Goal: Task Accomplishment & Management: Use online tool/utility

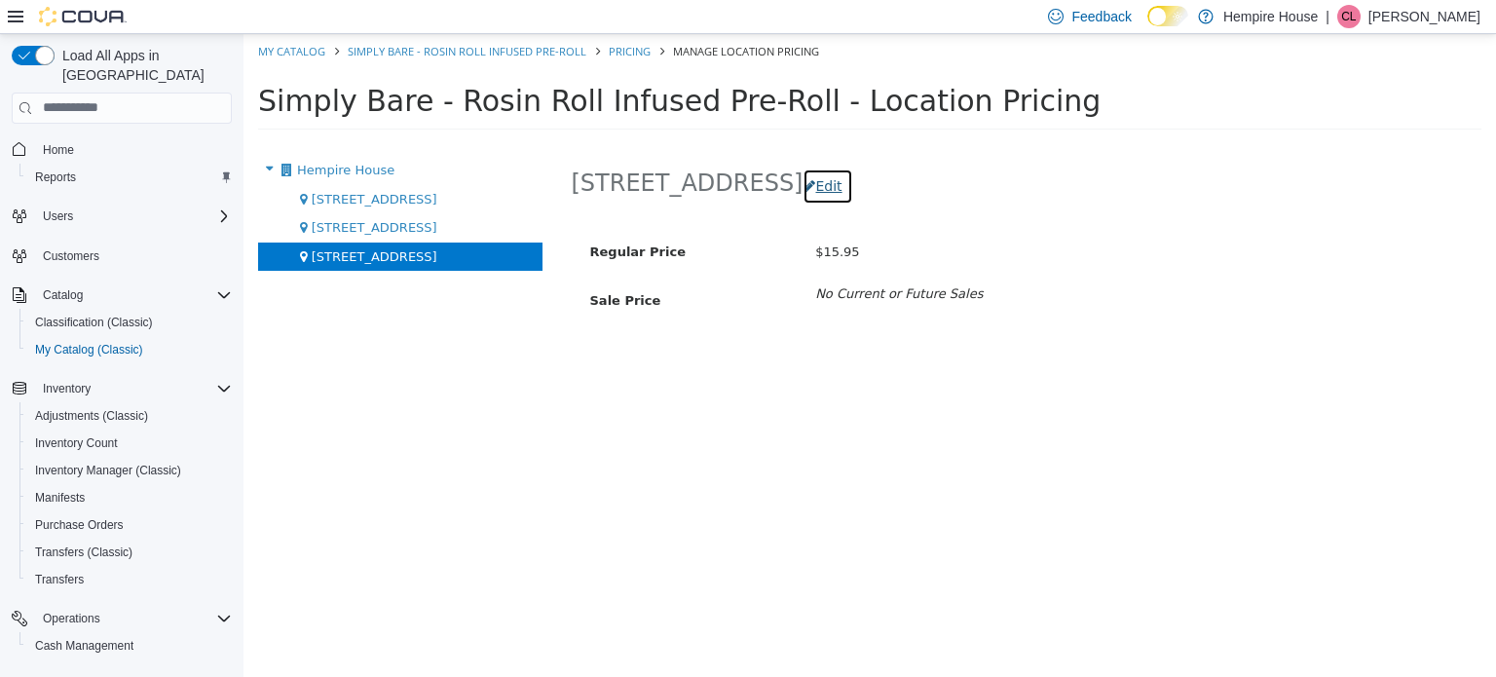
click at [802, 182] on button "Edit" at bounding box center [827, 185] width 50 height 36
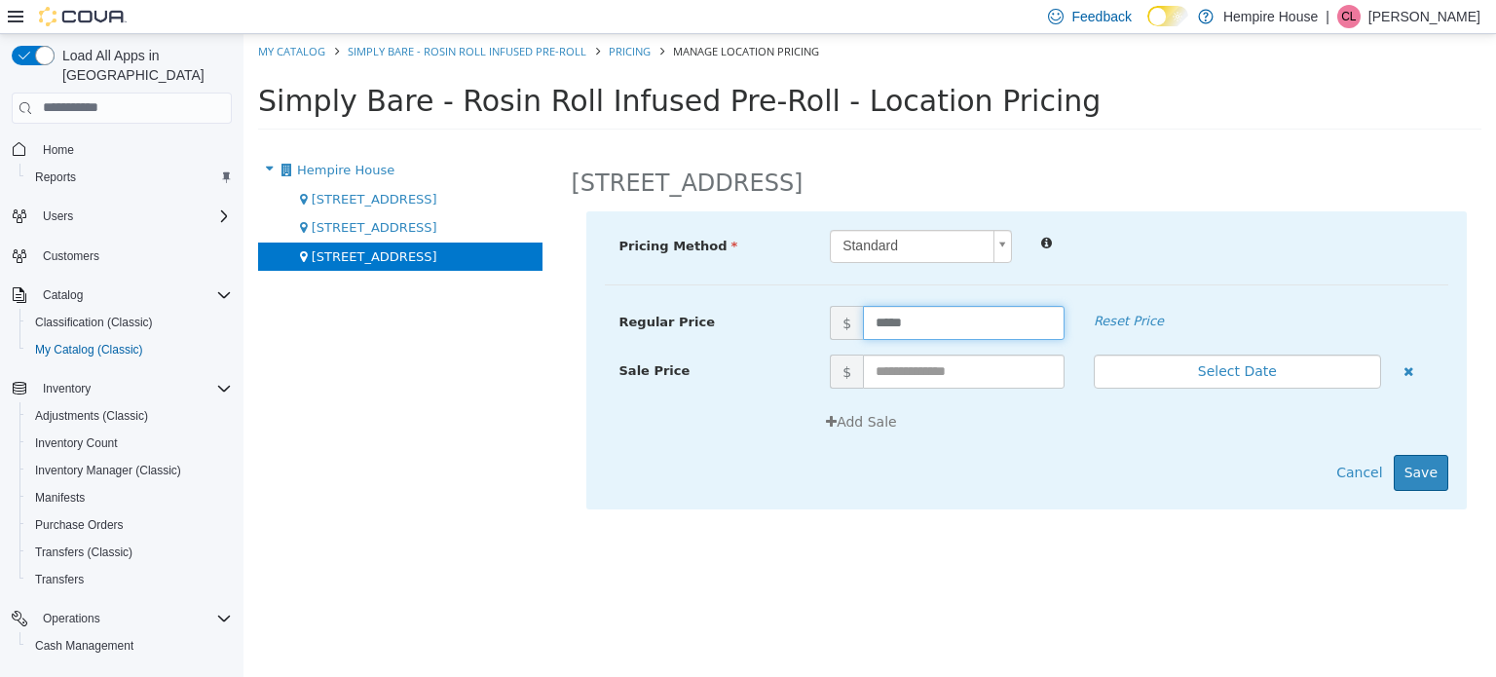
drag, startPoint x: 923, startPoint y: 330, endPoint x: 803, endPoint y: 317, distance: 120.4
click at [803, 317] on div "Regular Price $ ***** Reset Price" at bounding box center [1027, 322] width 844 height 34
type input "*****"
click at [1422, 463] on button "Save" at bounding box center [1420, 472] width 55 height 36
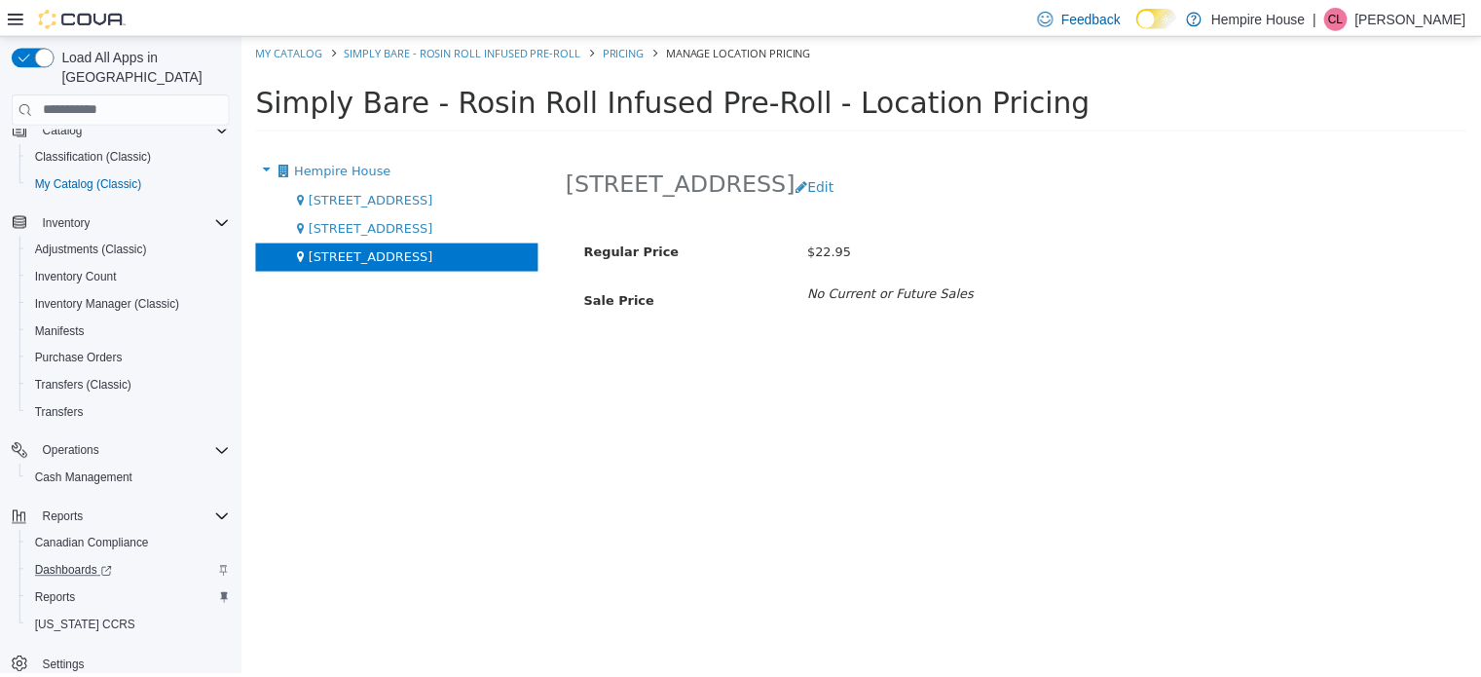
scroll to position [167, 0]
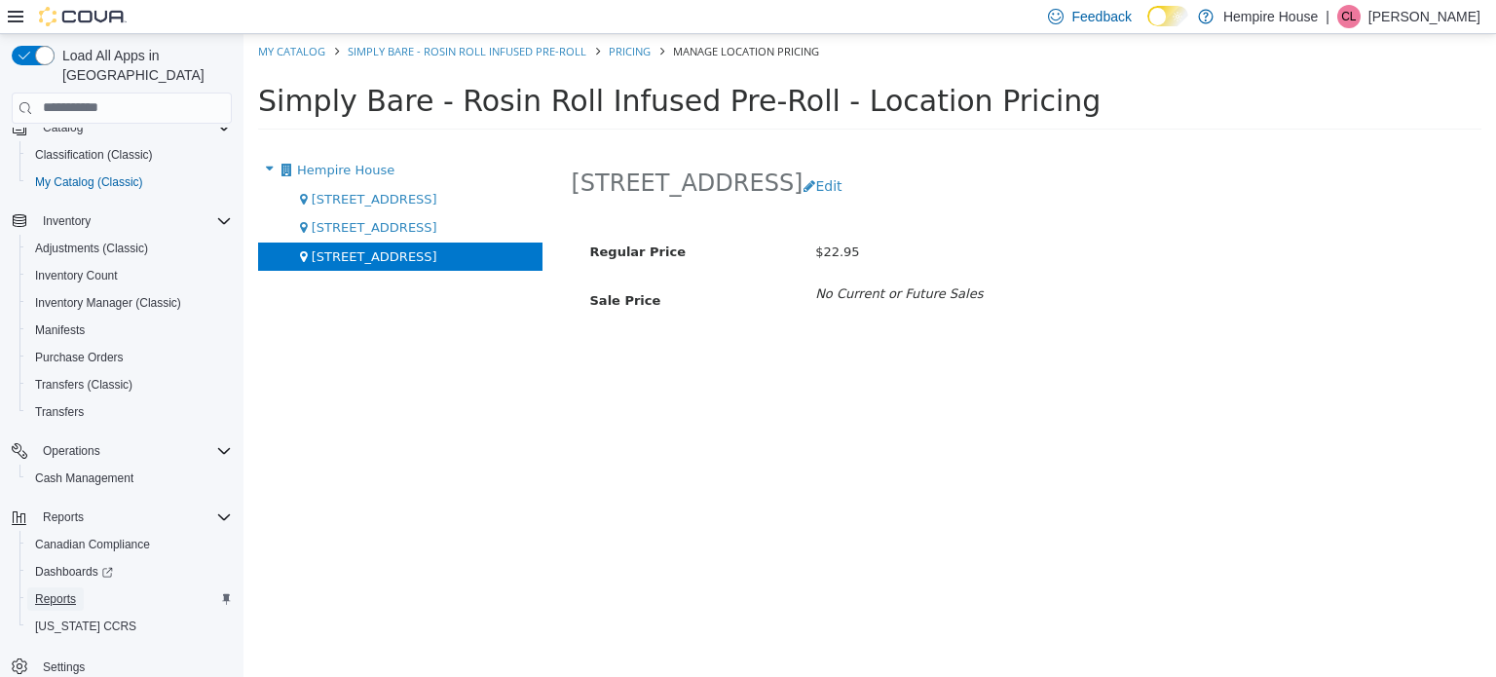
click at [66, 591] on span "Reports" at bounding box center [55, 599] width 41 height 16
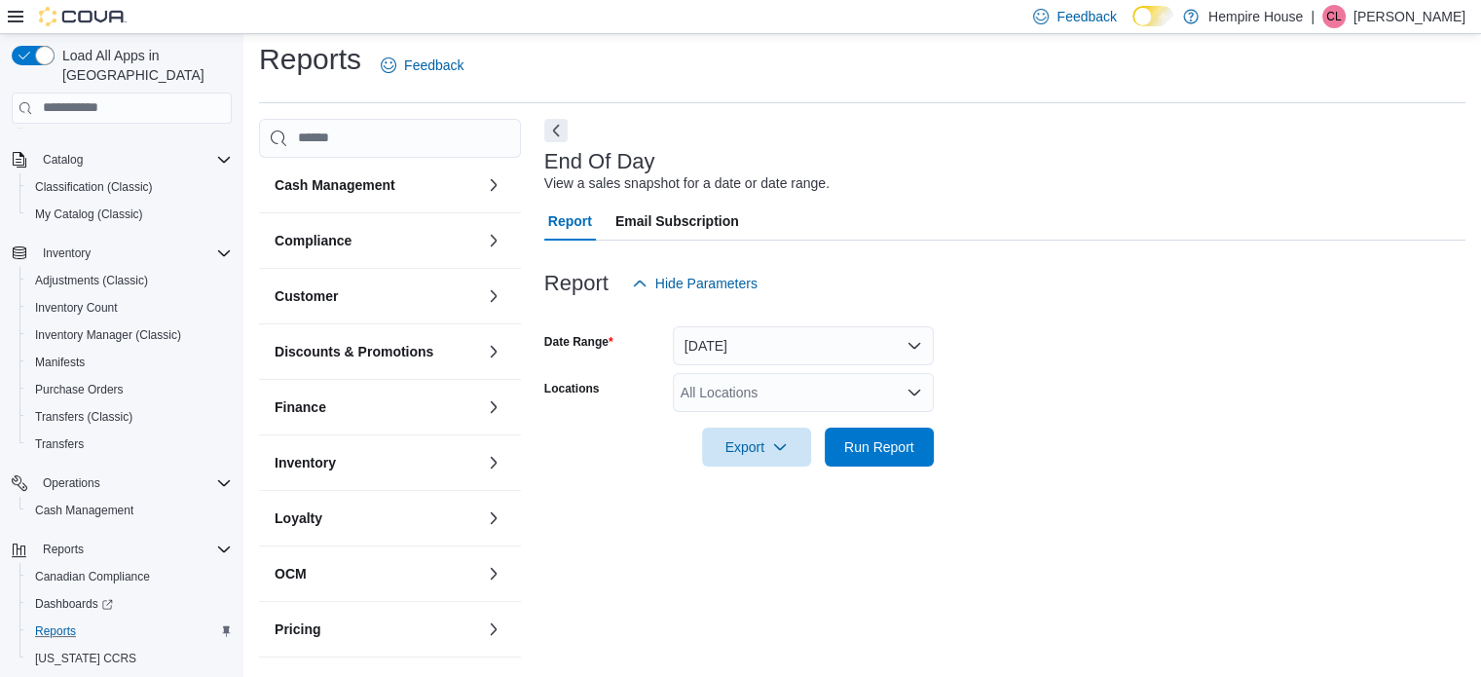
scroll to position [13, 0]
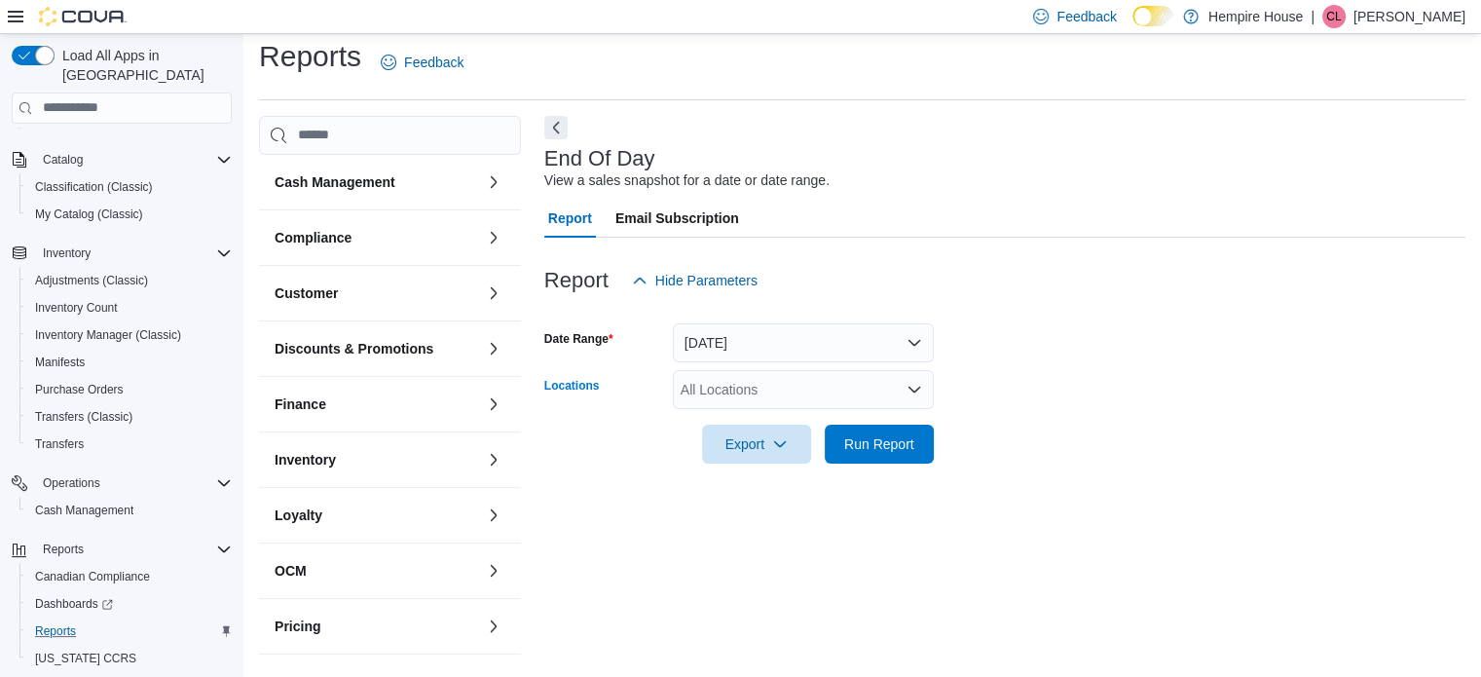
click at [802, 389] on div "All Locations" at bounding box center [803, 389] width 261 height 39
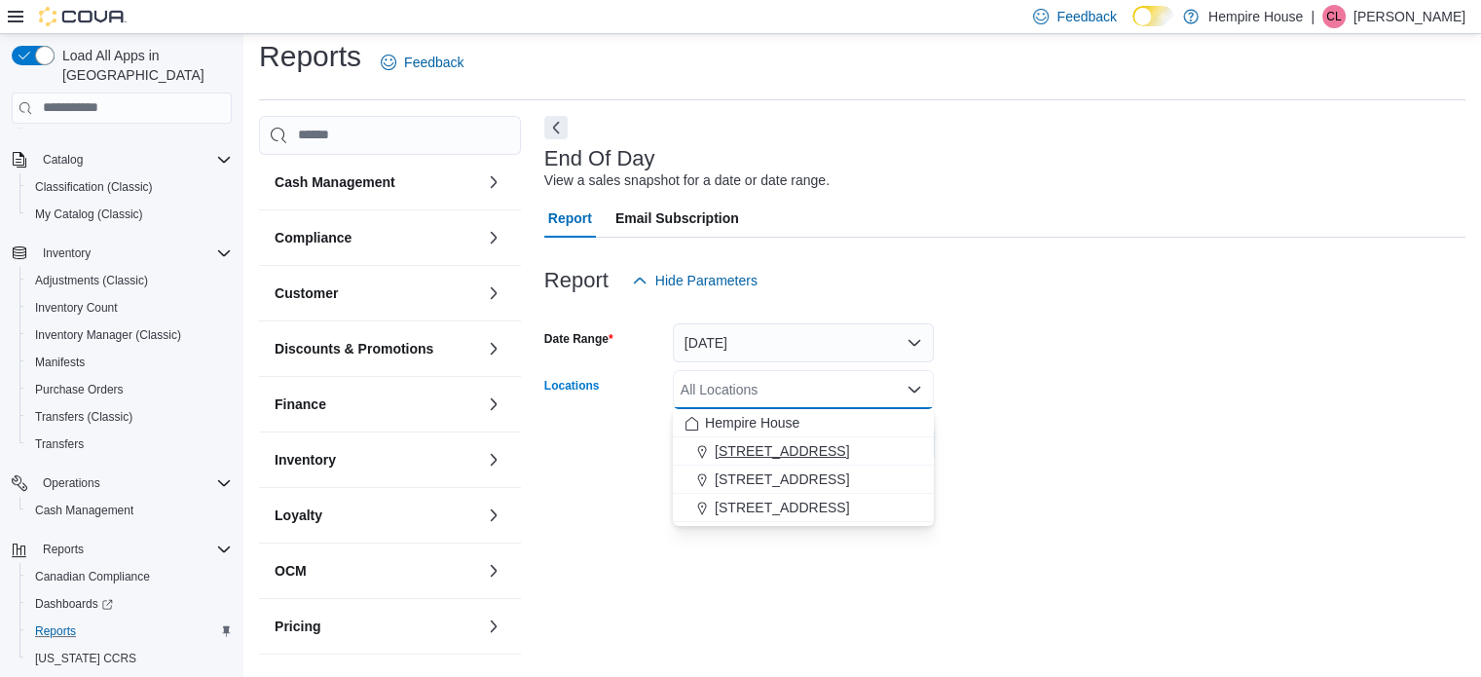
click at [793, 447] on span "[STREET_ADDRESS]" at bounding box center [782, 450] width 134 height 19
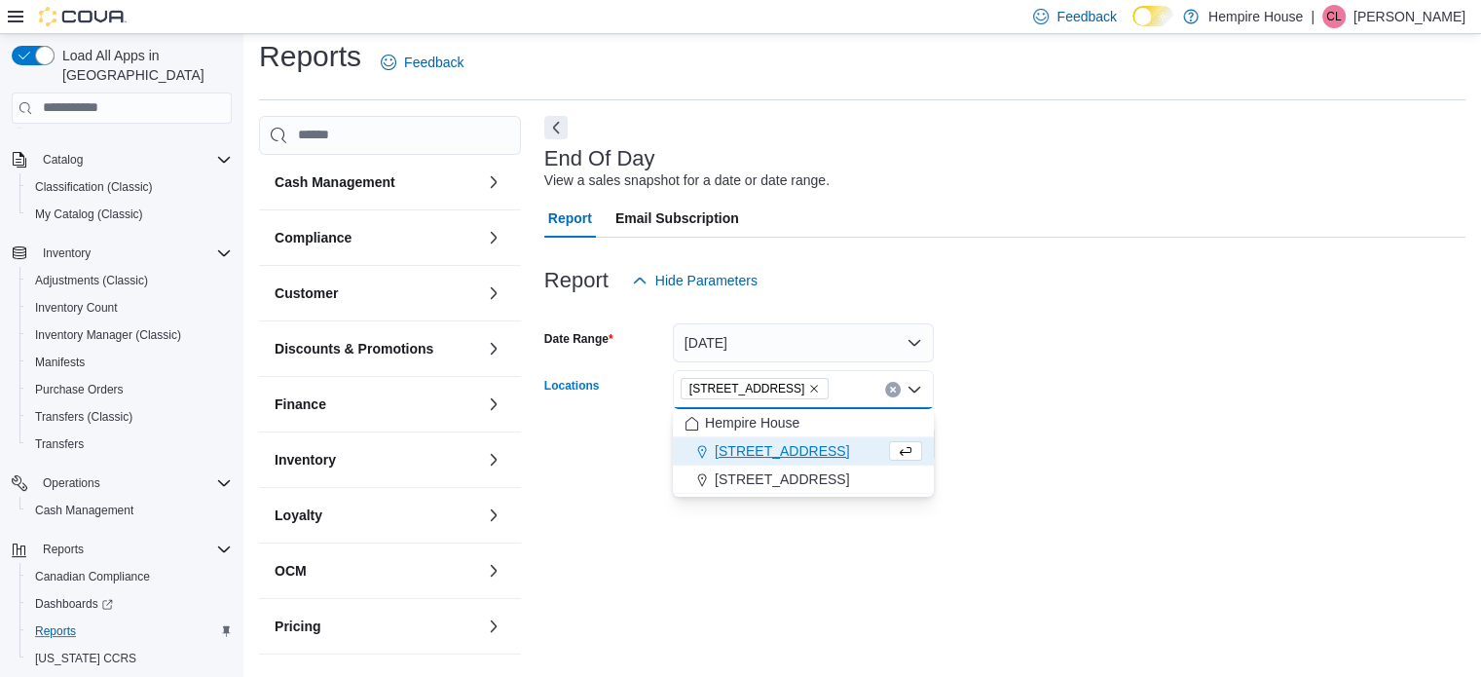
click at [989, 439] on form "Date Range [DATE] Locations [STREET_ADDRESS] Combo box. Selected. [STREET_ADDRE…" at bounding box center [1004, 382] width 921 height 164
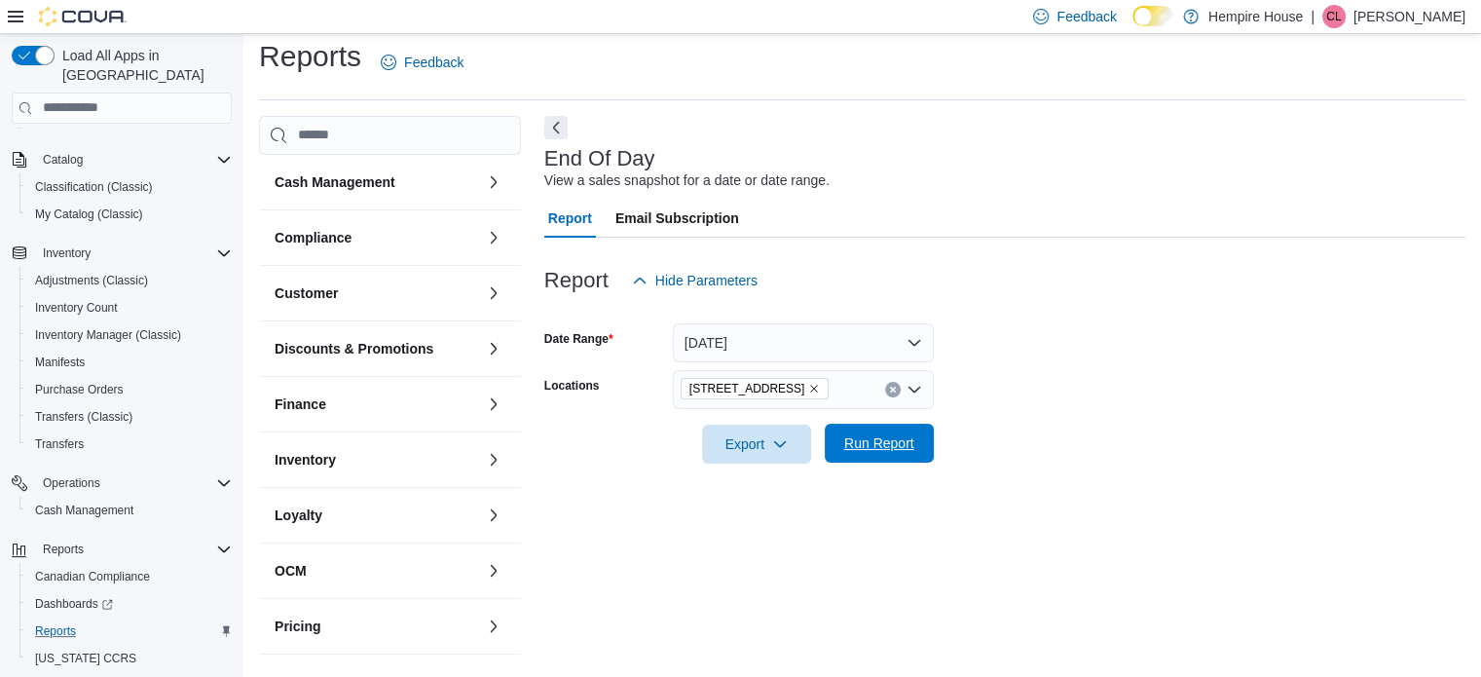
click at [891, 439] on span "Run Report" at bounding box center [879, 442] width 70 height 19
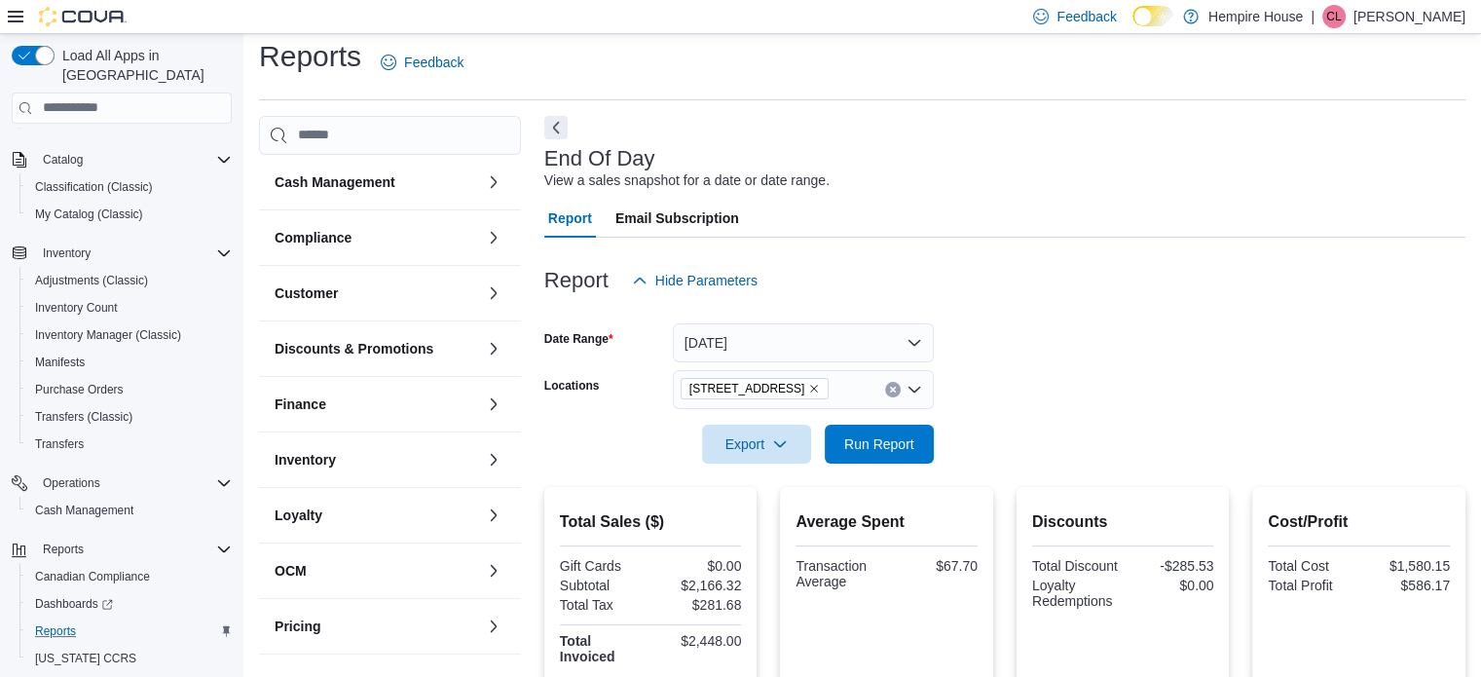
click at [892, 382] on button "Clear input" at bounding box center [893, 390] width 16 height 16
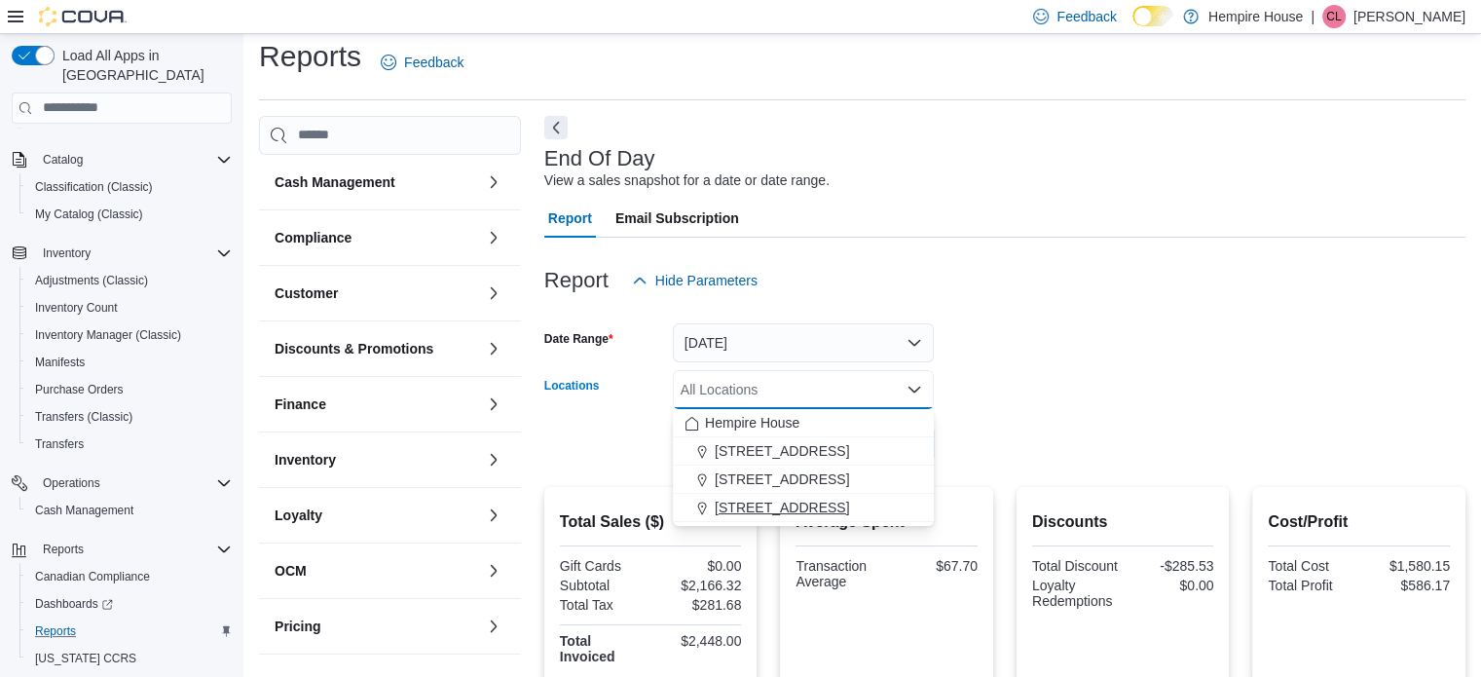
click at [765, 499] on span "[STREET_ADDRESS]" at bounding box center [782, 507] width 134 height 19
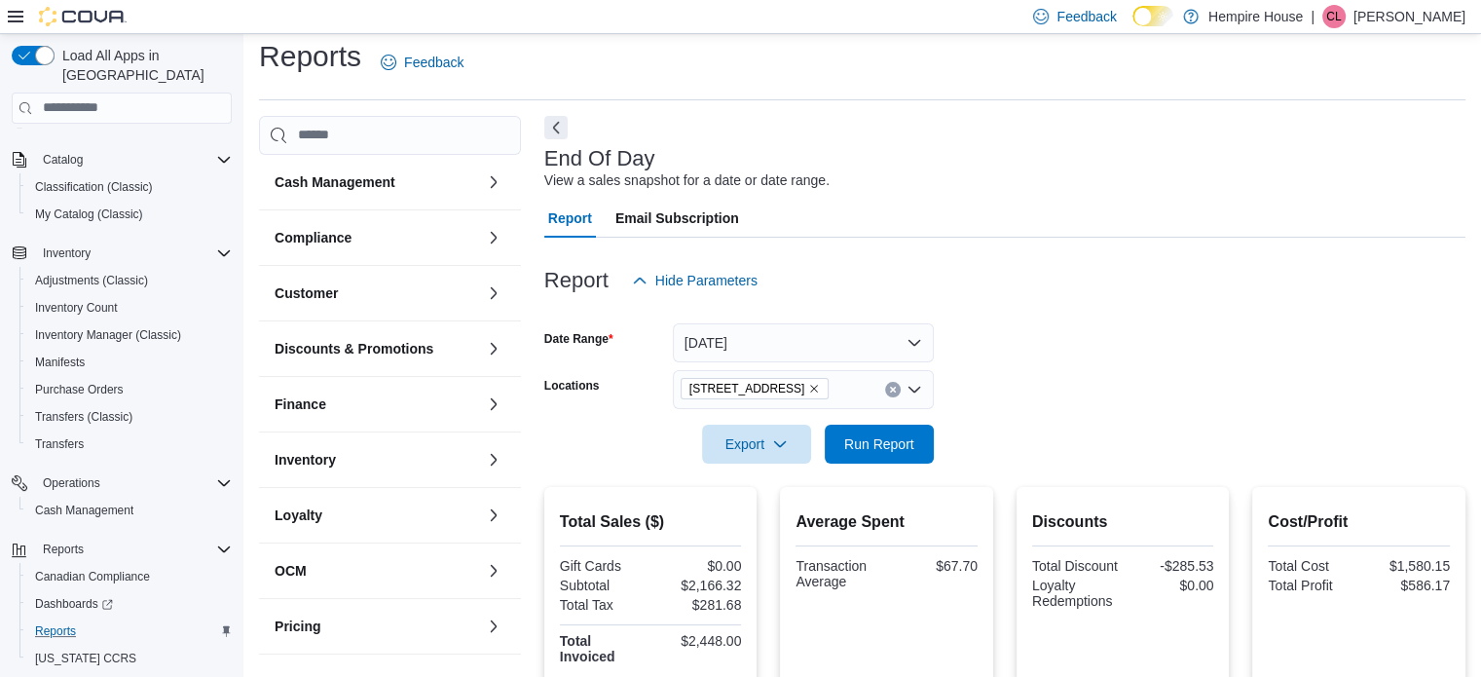
click at [1110, 428] on form "Date Range [DATE] Locations [STREET_ADDRESS] Export Run Report" at bounding box center [1004, 382] width 921 height 164
click at [857, 444] on span "Run Report" at bounding box center [879, 442] width 70 height 19
click at [1043, 396] on form "Date Range [DATE] Locations [STREET_ADDRESS] Export Run Report" at bounding box center [1004, 382] width 921 height 164
click at [773, 381] on span "[STREET_ADDRESS]" at bounding box center [754, 388] width 131 height 19
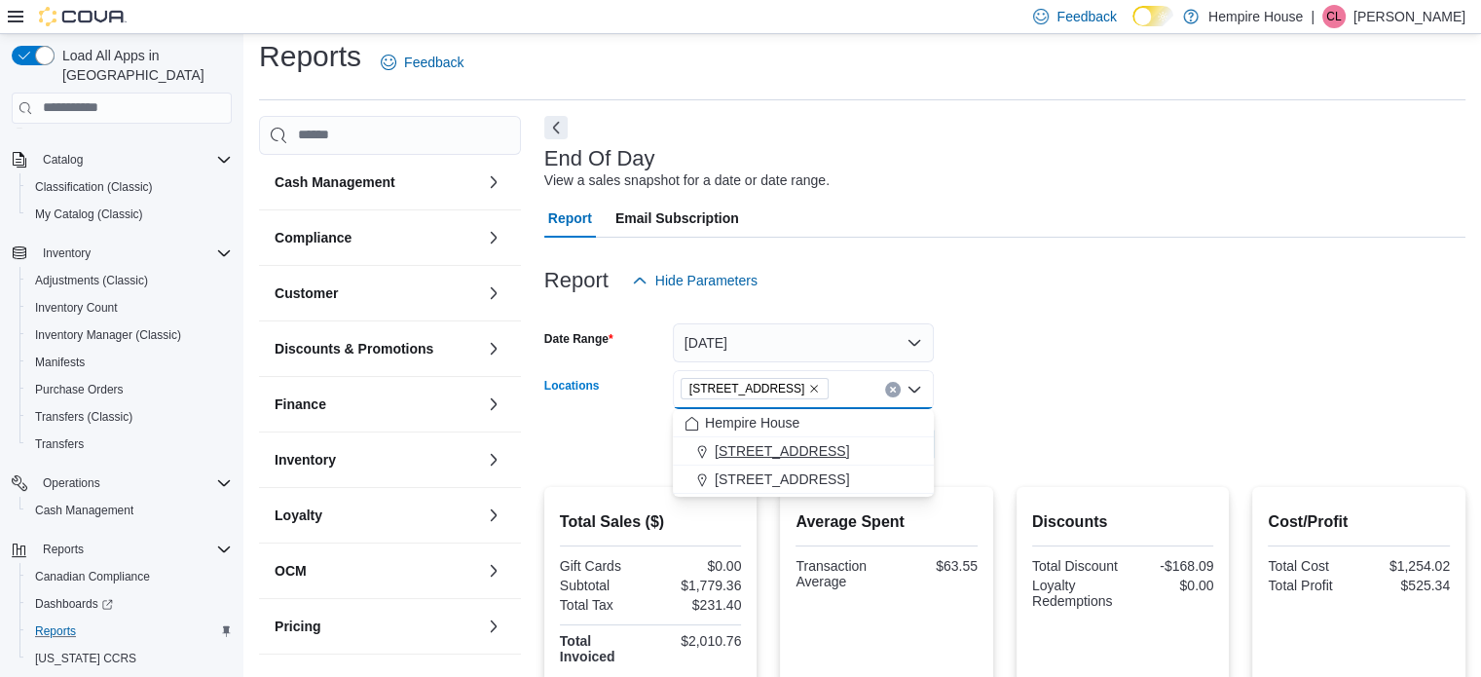
click at [785, 452] on span "[STREET_ADDRESS]" at bounding box center [782, 450] width 134 height 19
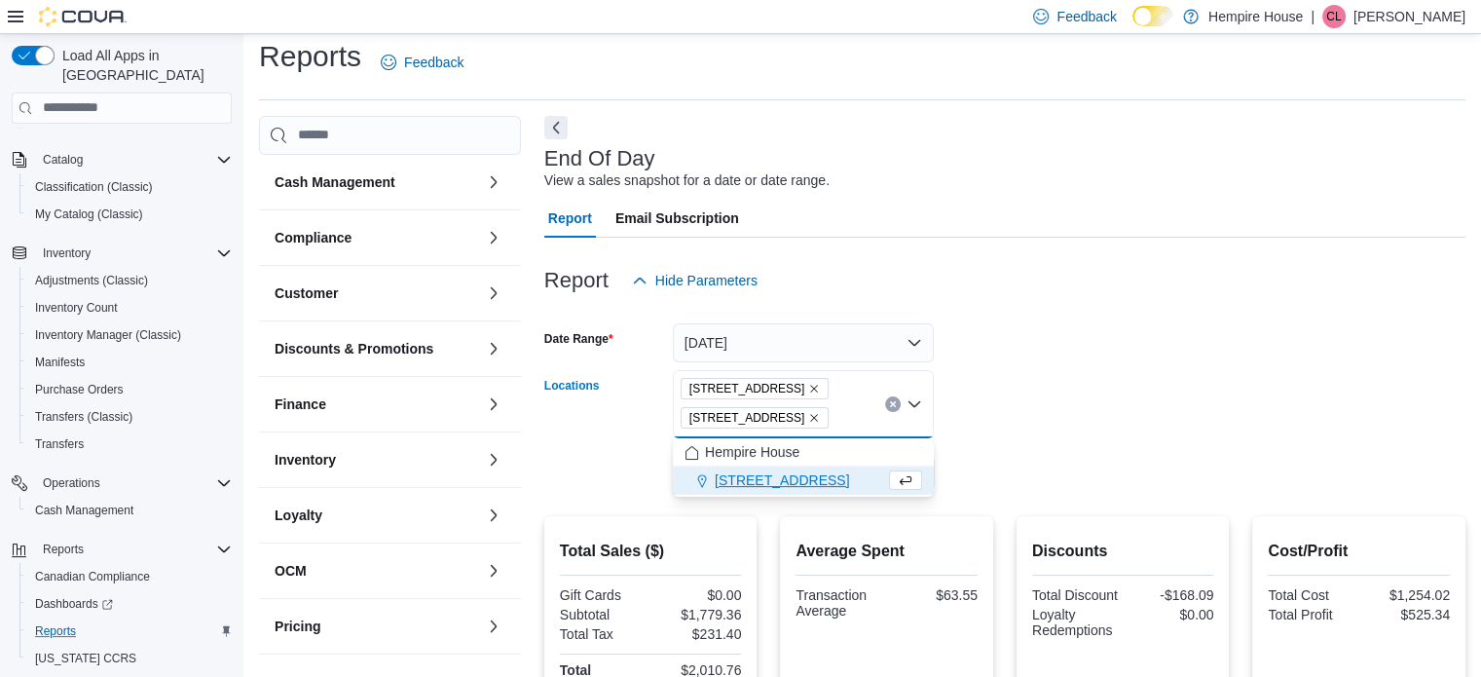
click at [979, 390] on form "Date Range [DATE] Locations [STREET_ADDRESS][GEOGRAPHIC_DATA][STREET_ADDRESS] C…" at bounding box center [1004, 396] width 921 height 193
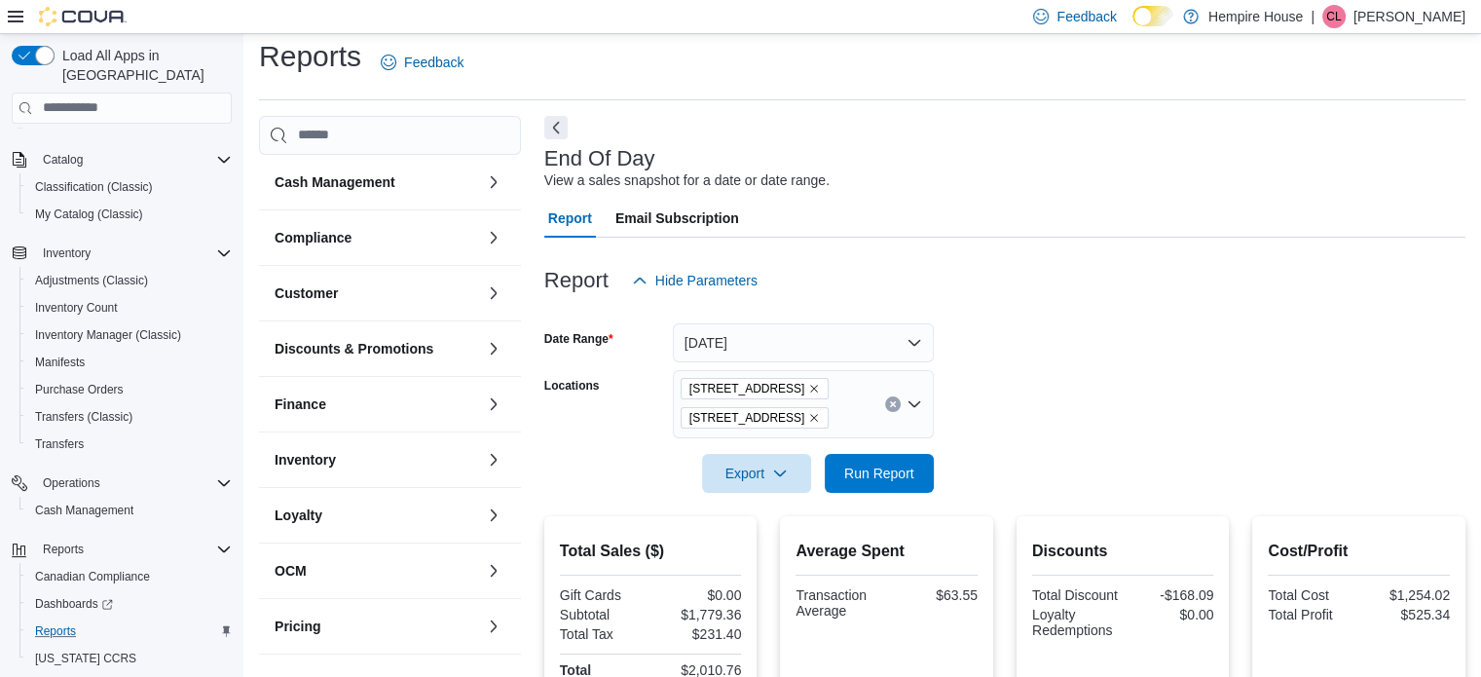
click at [811, 414] on icon "Remove 59 First Street from selection in this group" at bounding box center [815, 418] width 8 height 8
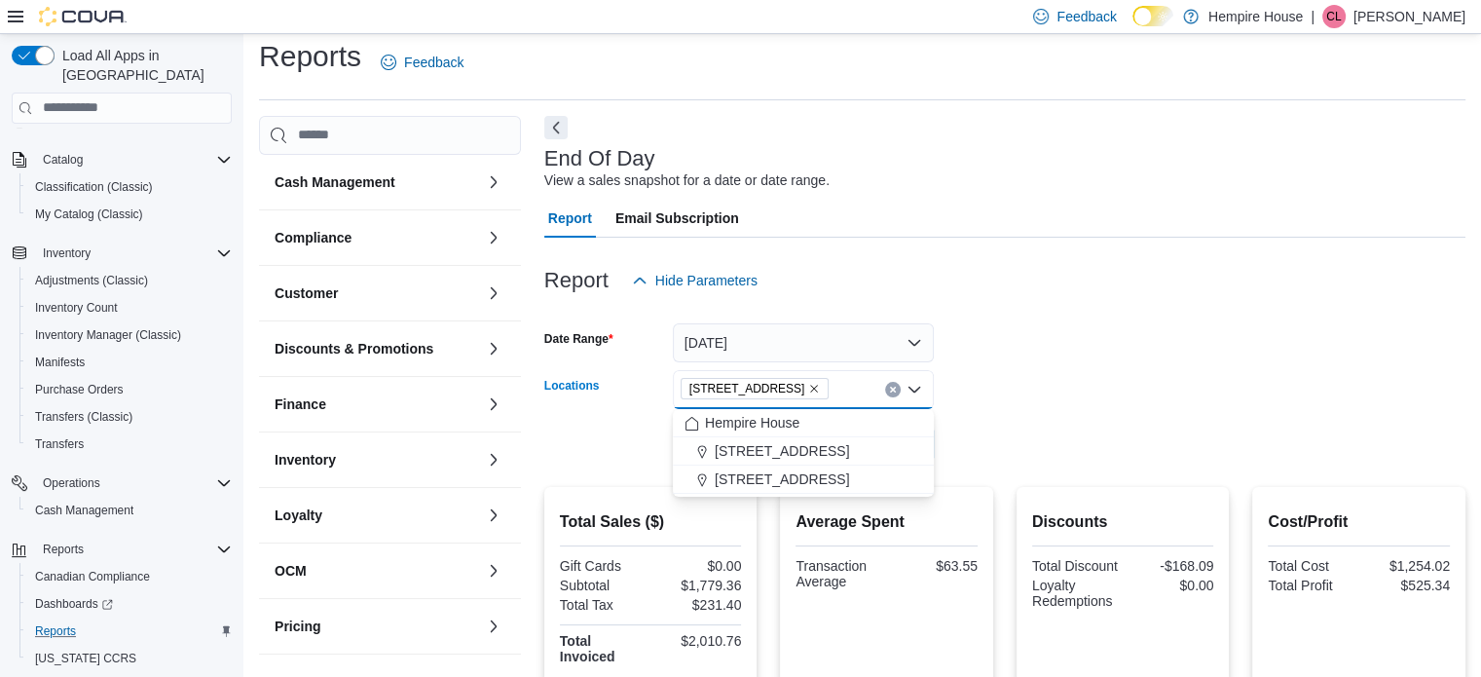
drag, startPoint x: 1015, startPoint y: 390, endPoint x: 971, endPoint y: 404, distance: 45.9
click at [1015, 389] on form "Date Range [DATE] Locations [STREET_ADDRESS] Combo box. Selected. [STREET_ADDRE…" at bounding box center [1004, 382] width 921 height 164
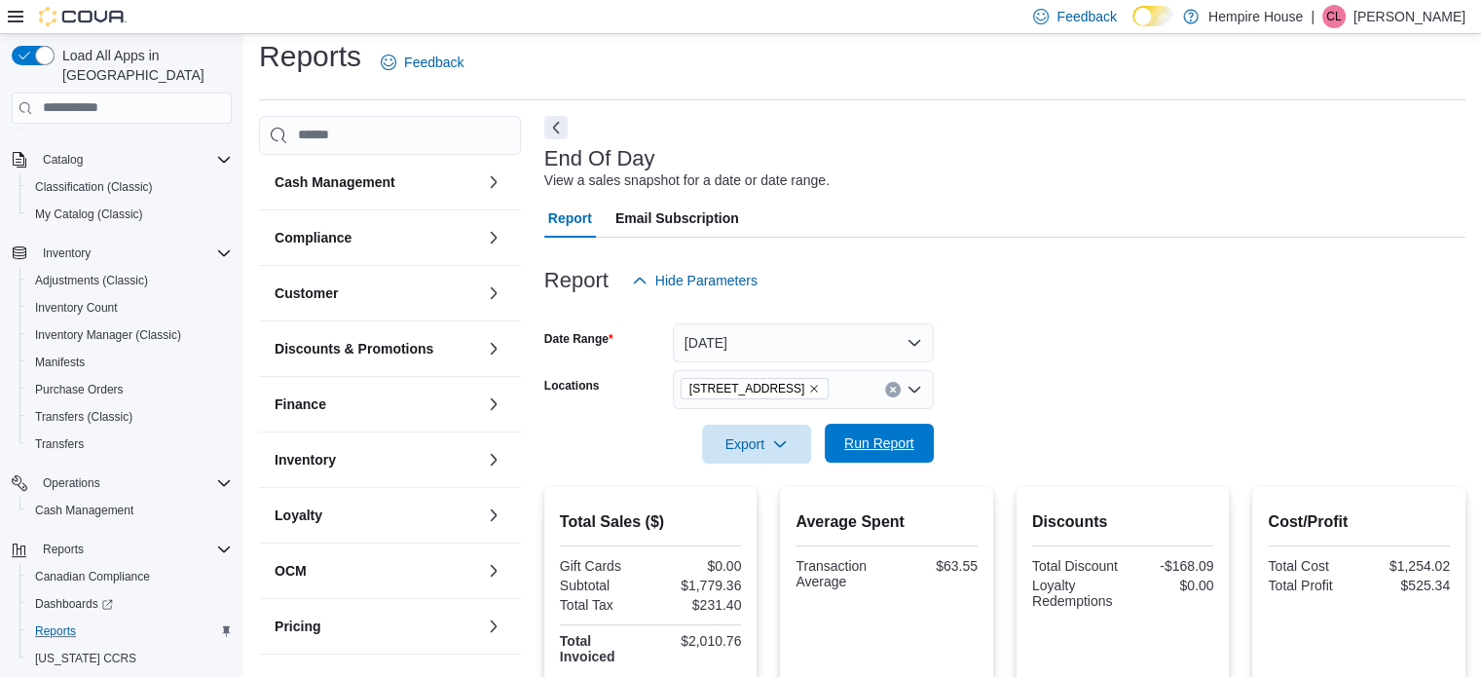
click at [868, 442] on span "Run Report" at bounding box center [879, 442] width 70 height 19
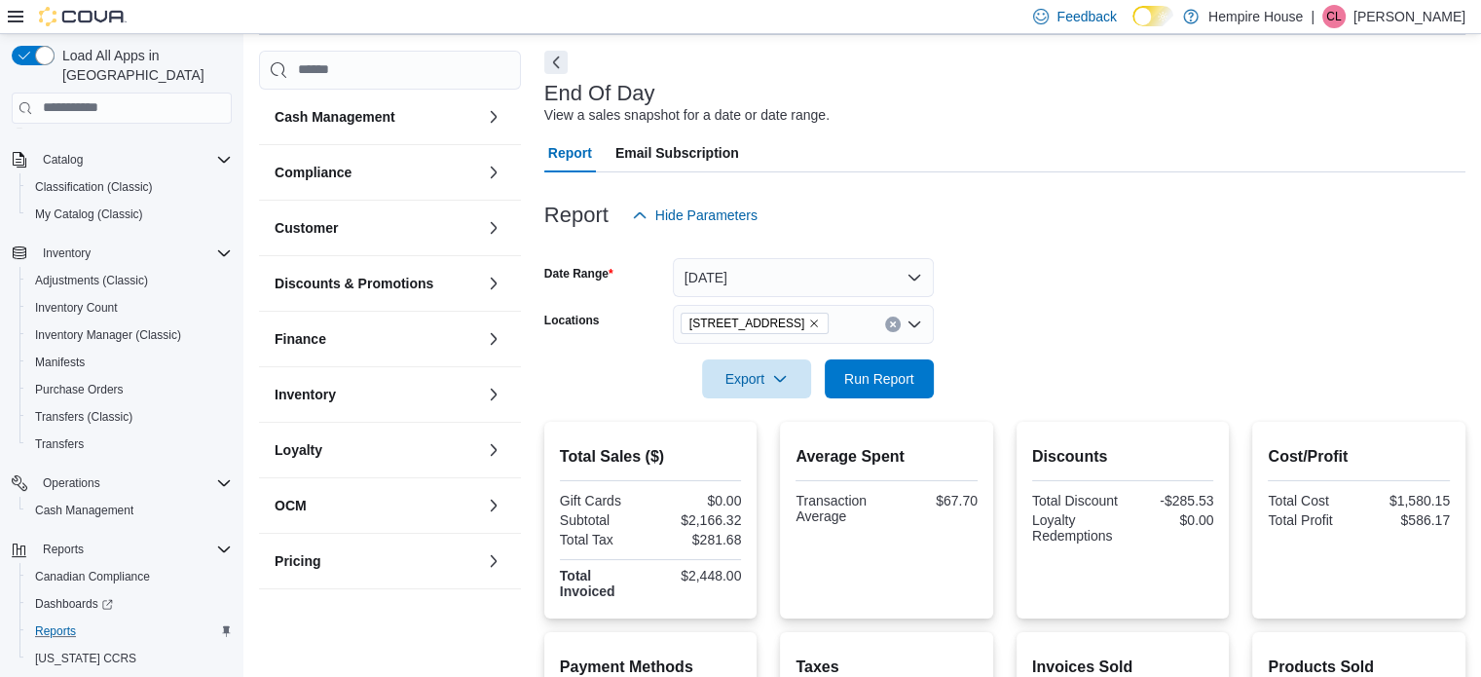
scroll to position [110, 0]
